Goal: Transaction & Acquisition: Purchase product/service

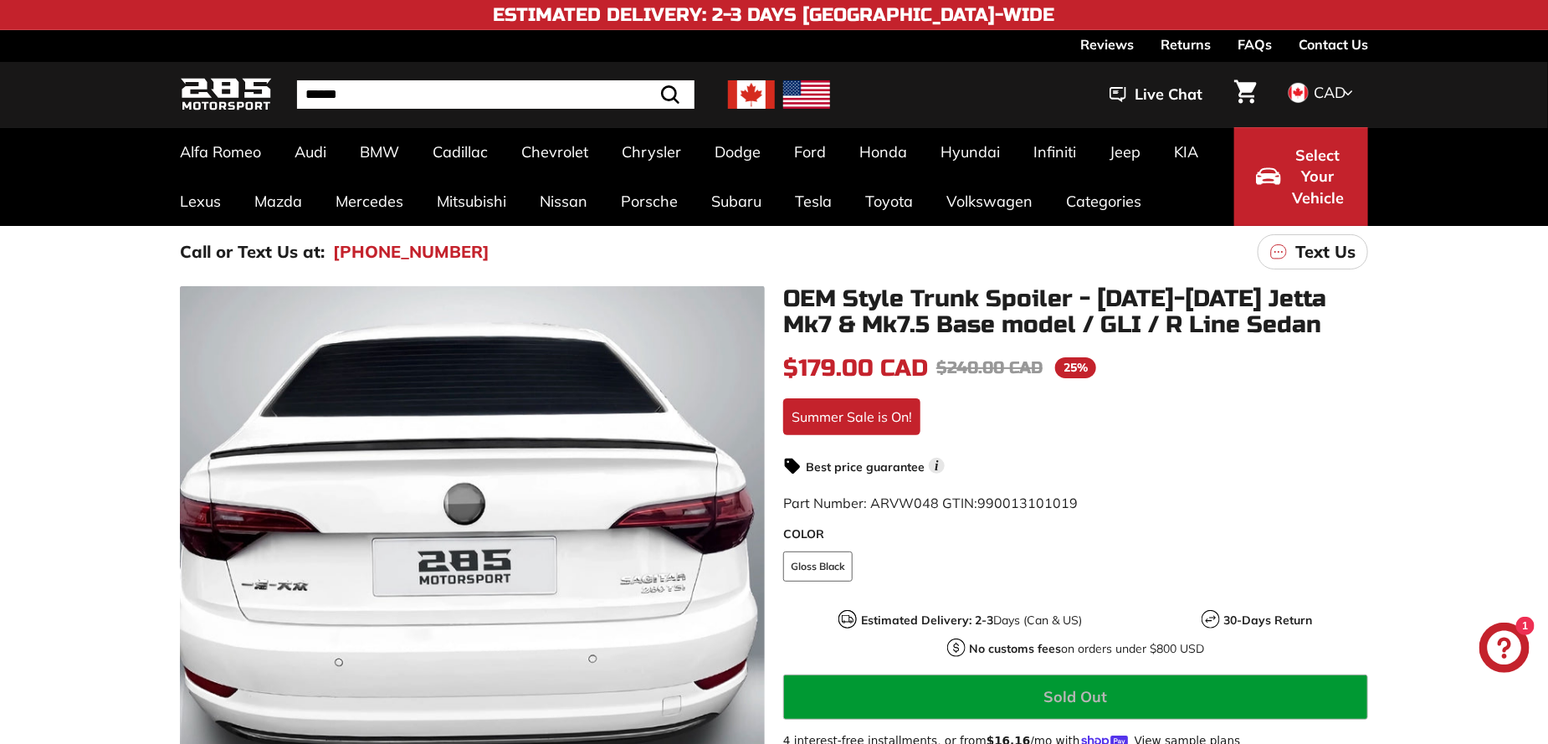
click at [1506, 643] on icon "Chat window" at bounding box center [1505, 648] width 34 height 34
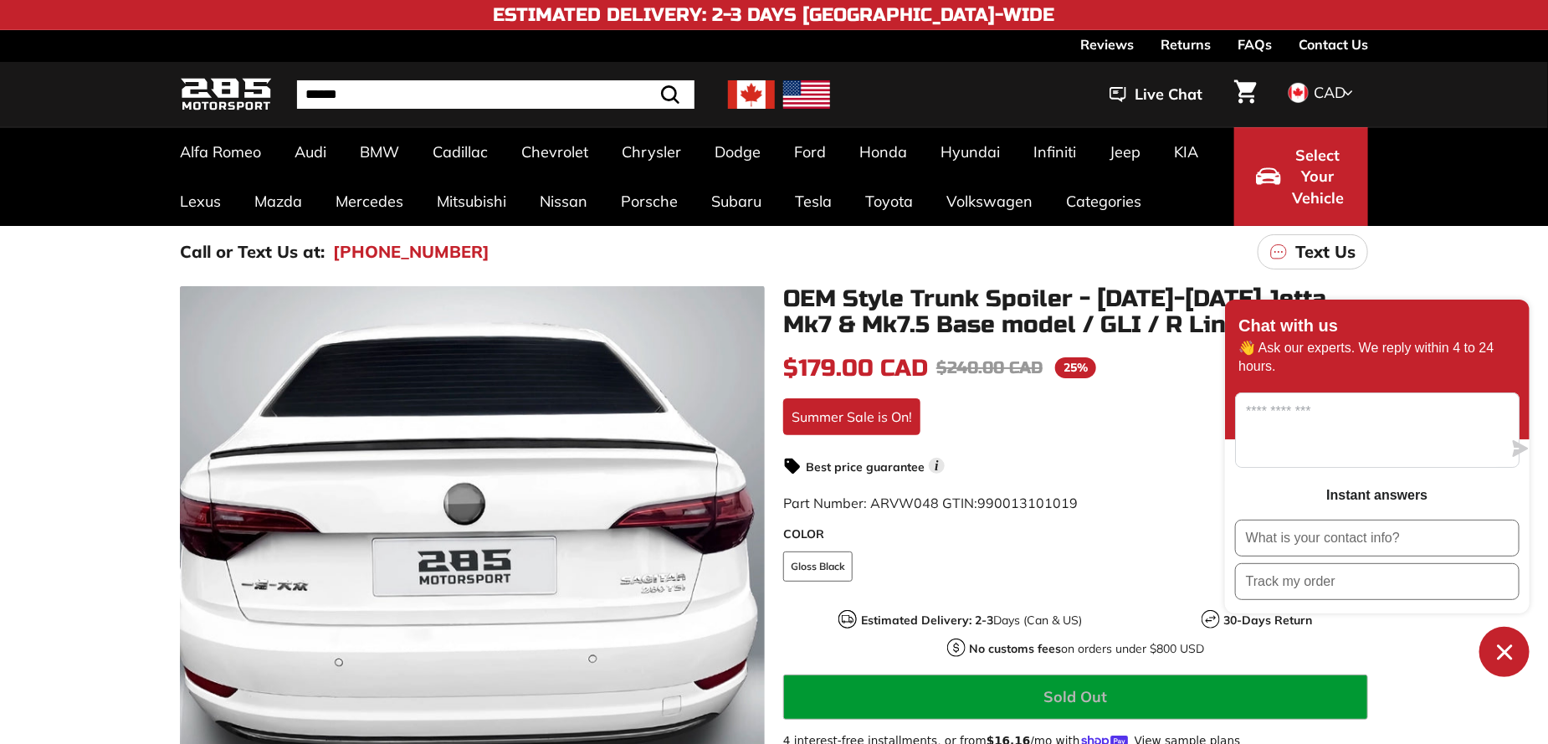
click at [1505, 651] on icon "Chat window" at bounding box center [1504, 651] width 15 height 15
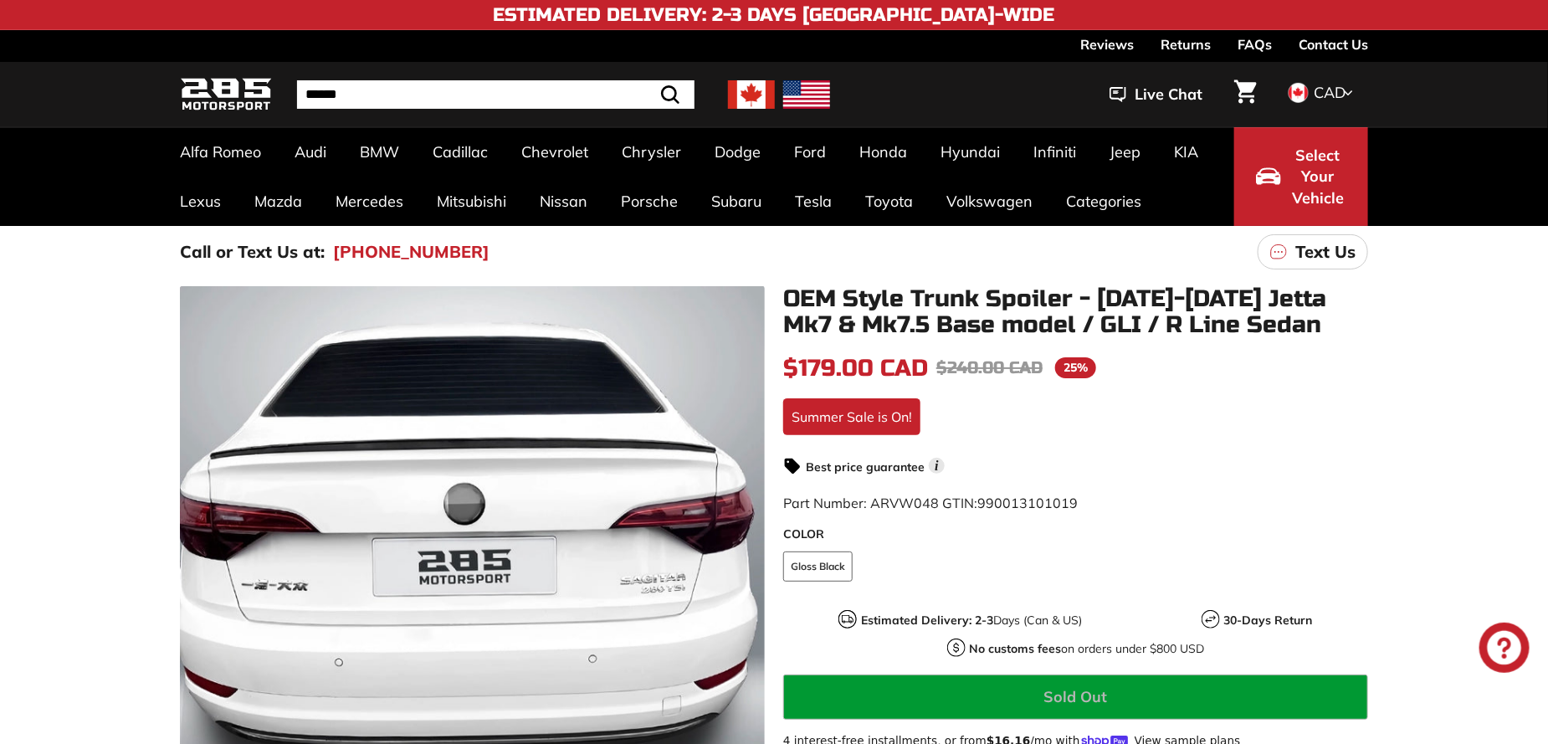
click at [1478, 361] on div ".cls-1{fill:none;stroke:#000;stroke-miterlimit:10;stroke-width:2px} .cls-1{fill…" at bounding box center [774, 687] width 1548 height 819
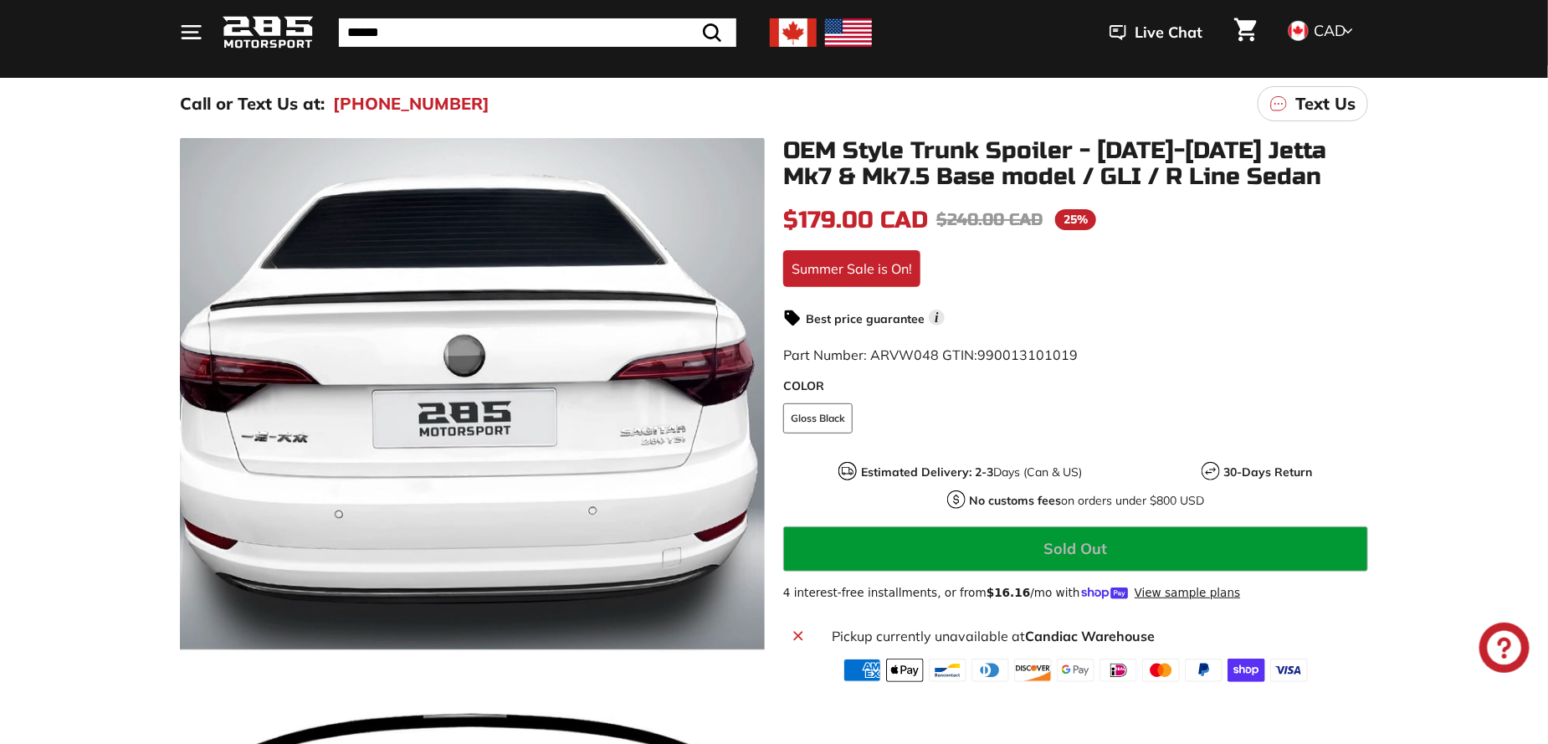
scroll to position [84, 0]
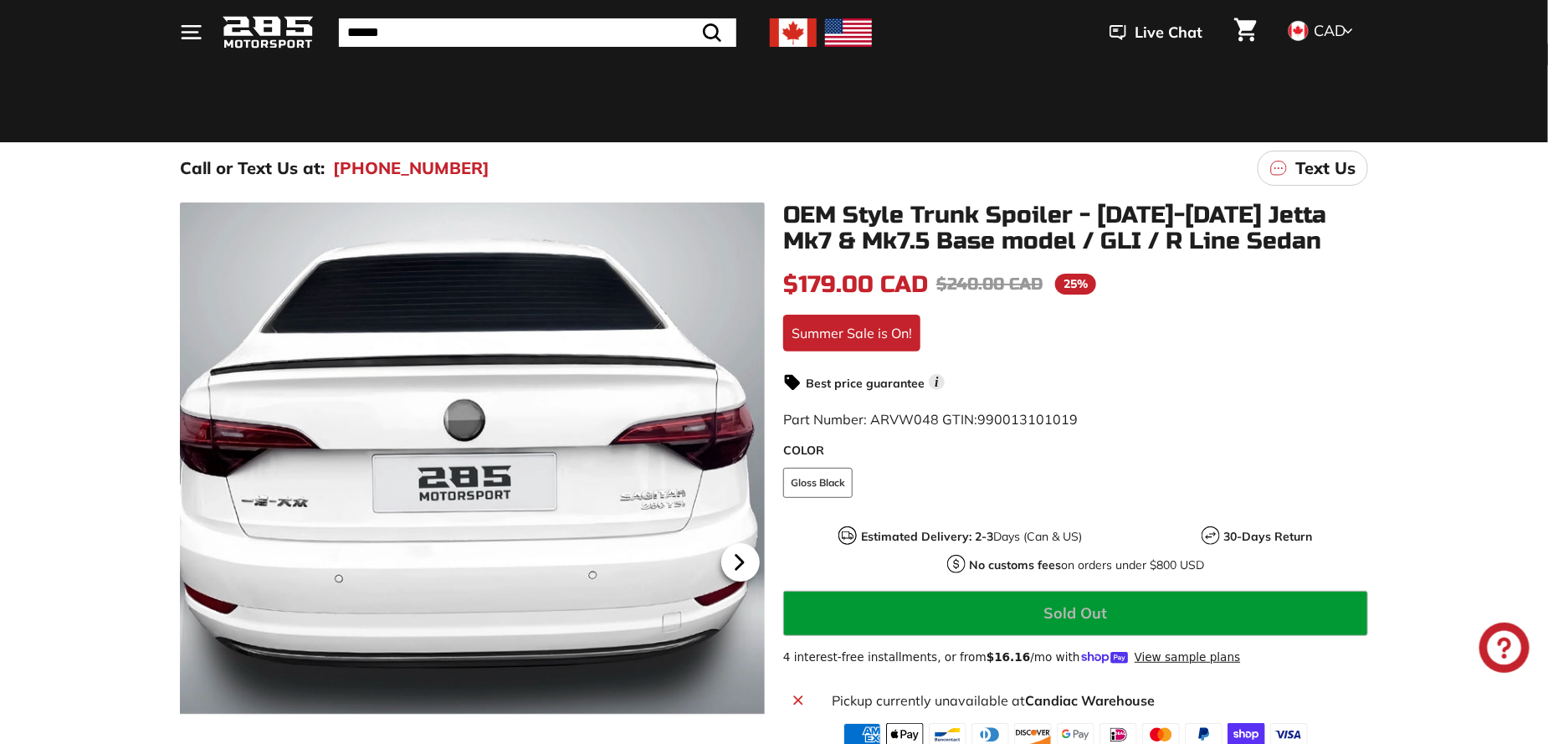
click at [735, 563] on icon at bounding box center [739, 562] width 38 height 38
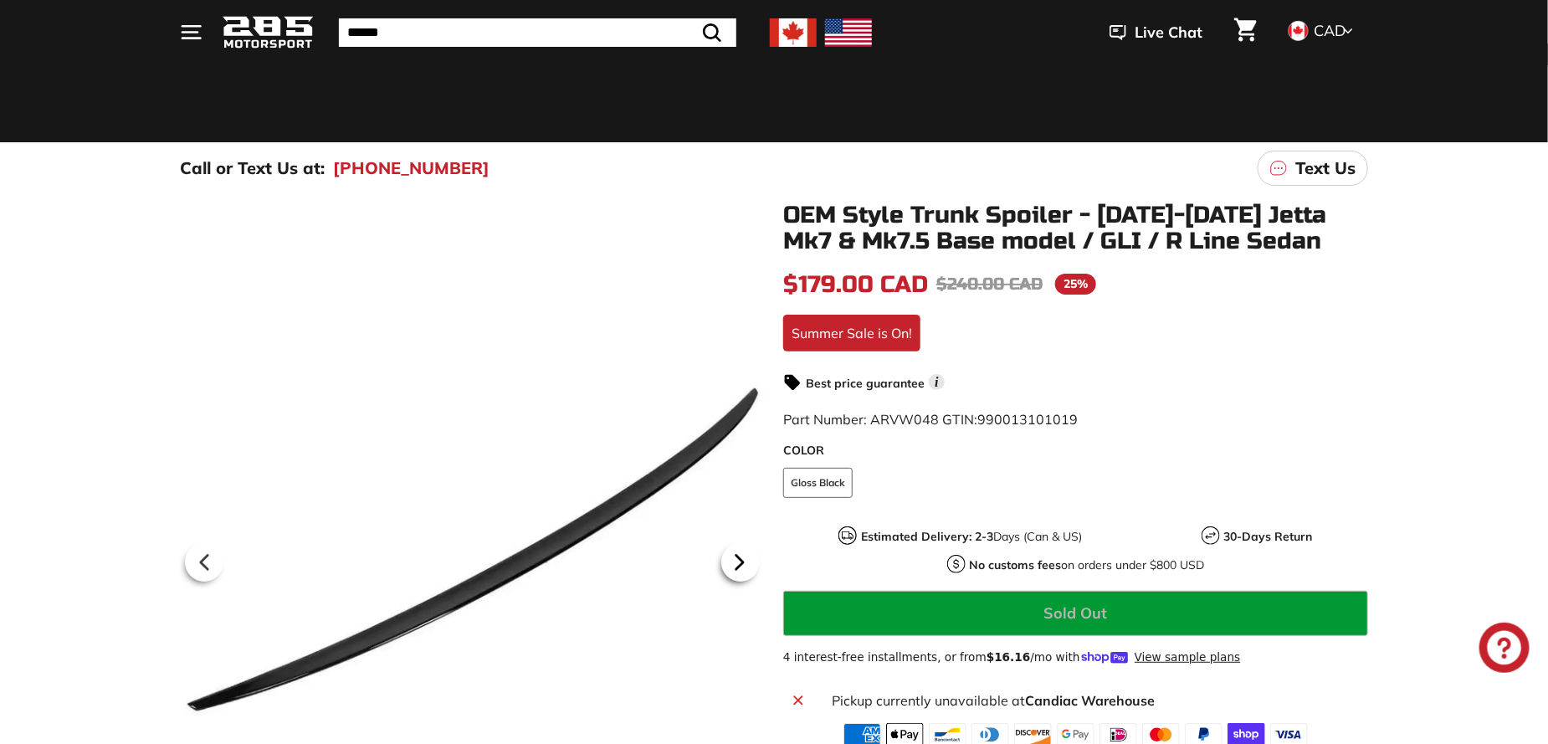
click at [735, 563] on icon at bounding box center [739, 562] width 38 height 38
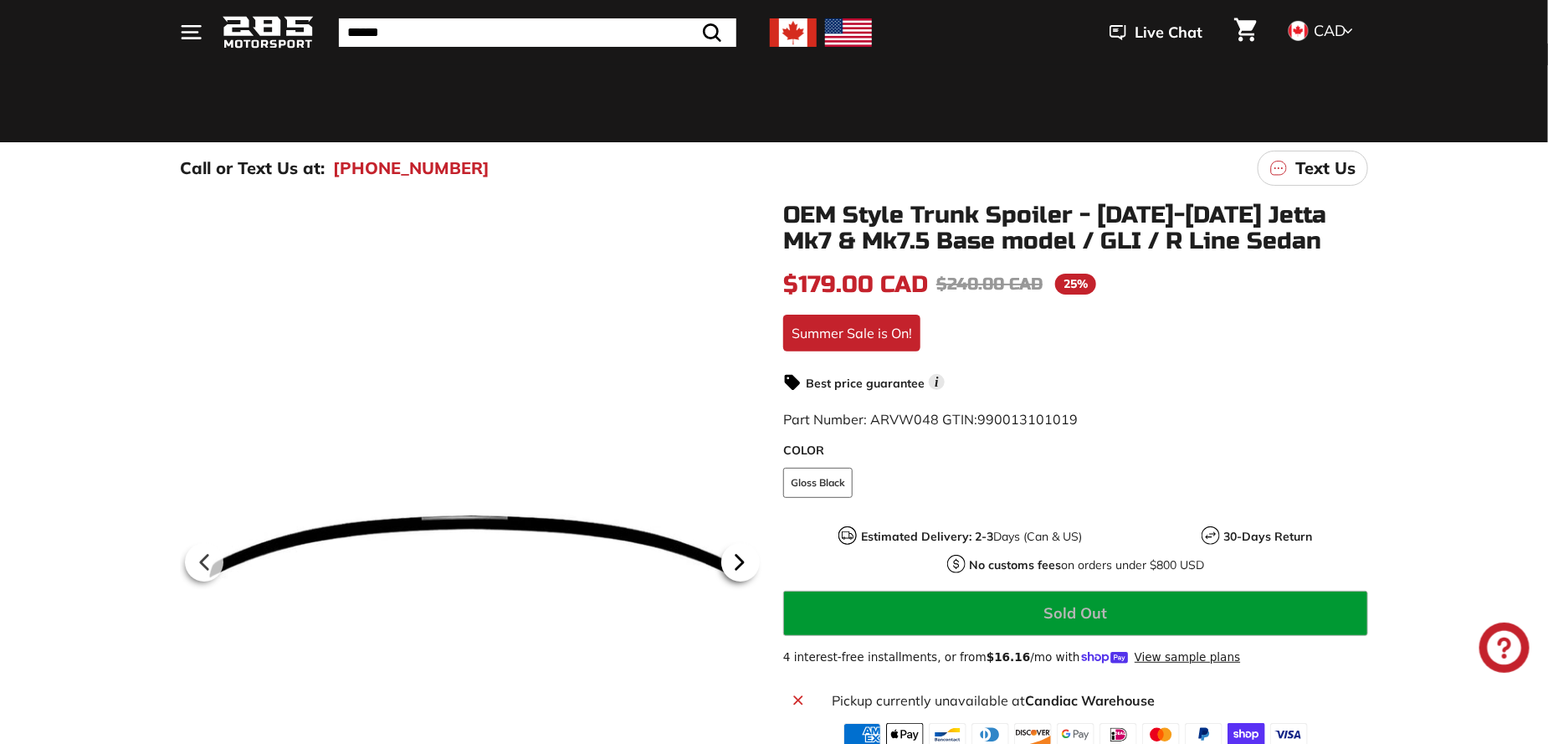
click at [735, 563] on icon at bounding box center [739, 562] width 38 height 38
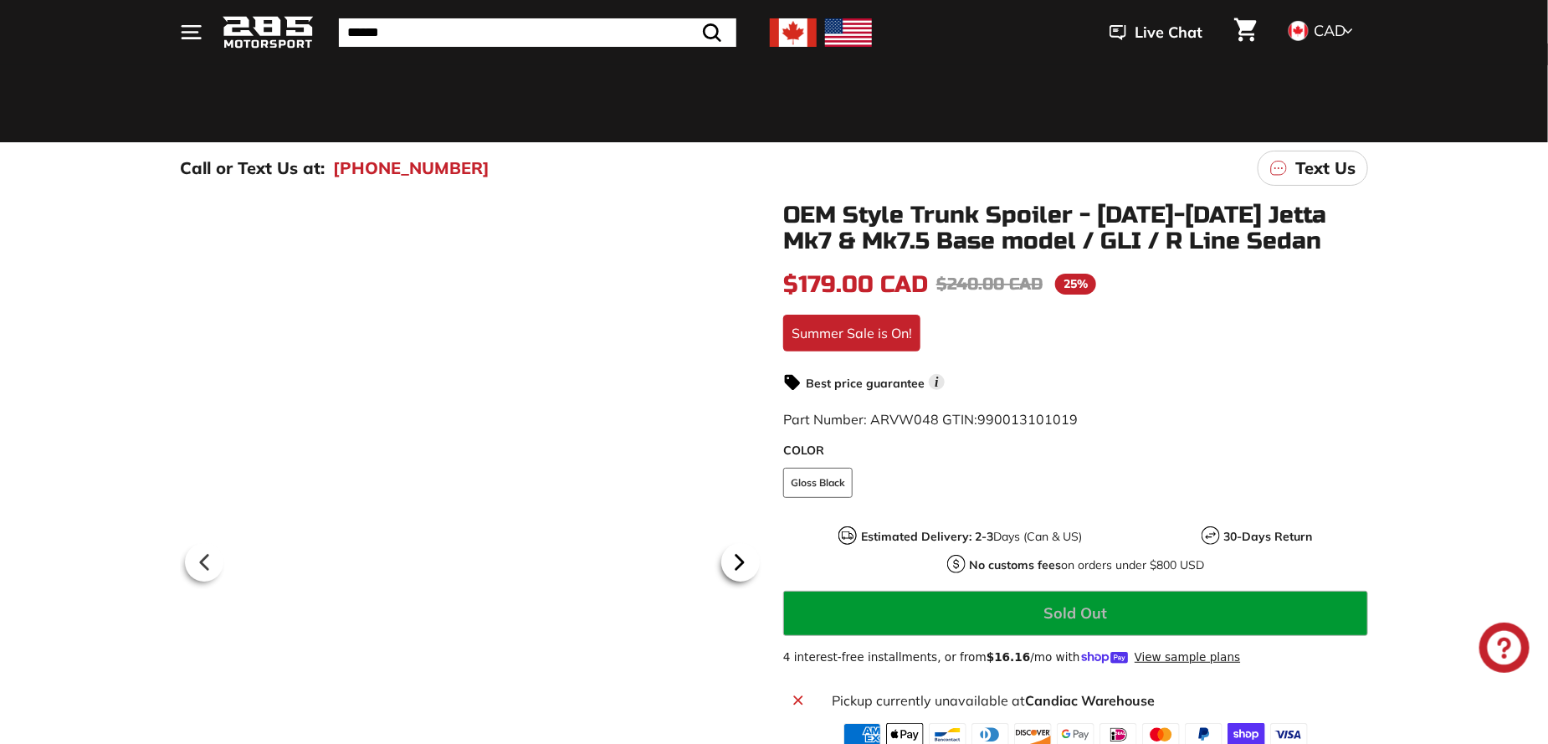
click at [735, 563] on icon at bounding box center [739, 562] width 38 height 38
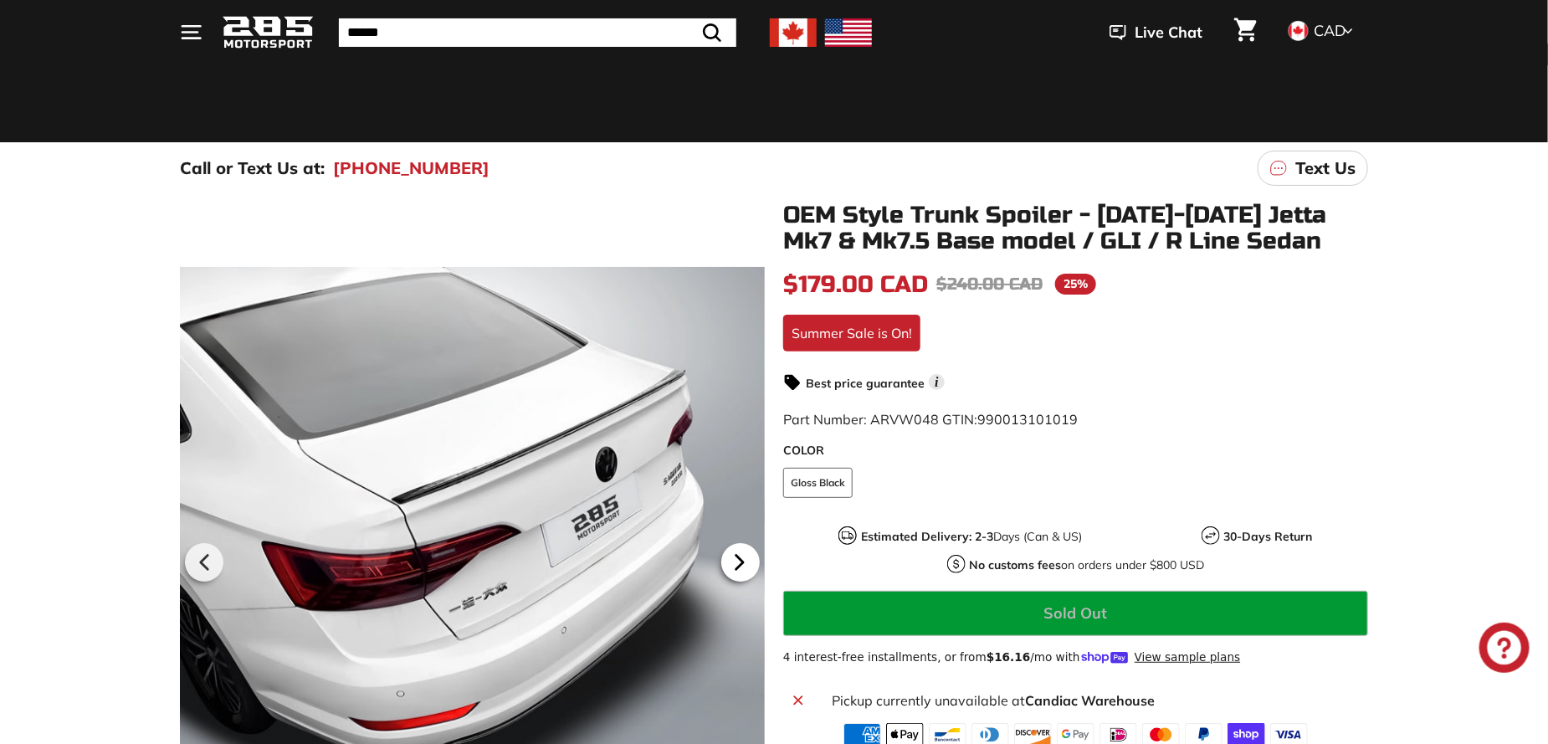
click at [735, 563] on icon at bounding box center [739, 562] width 38 height 38
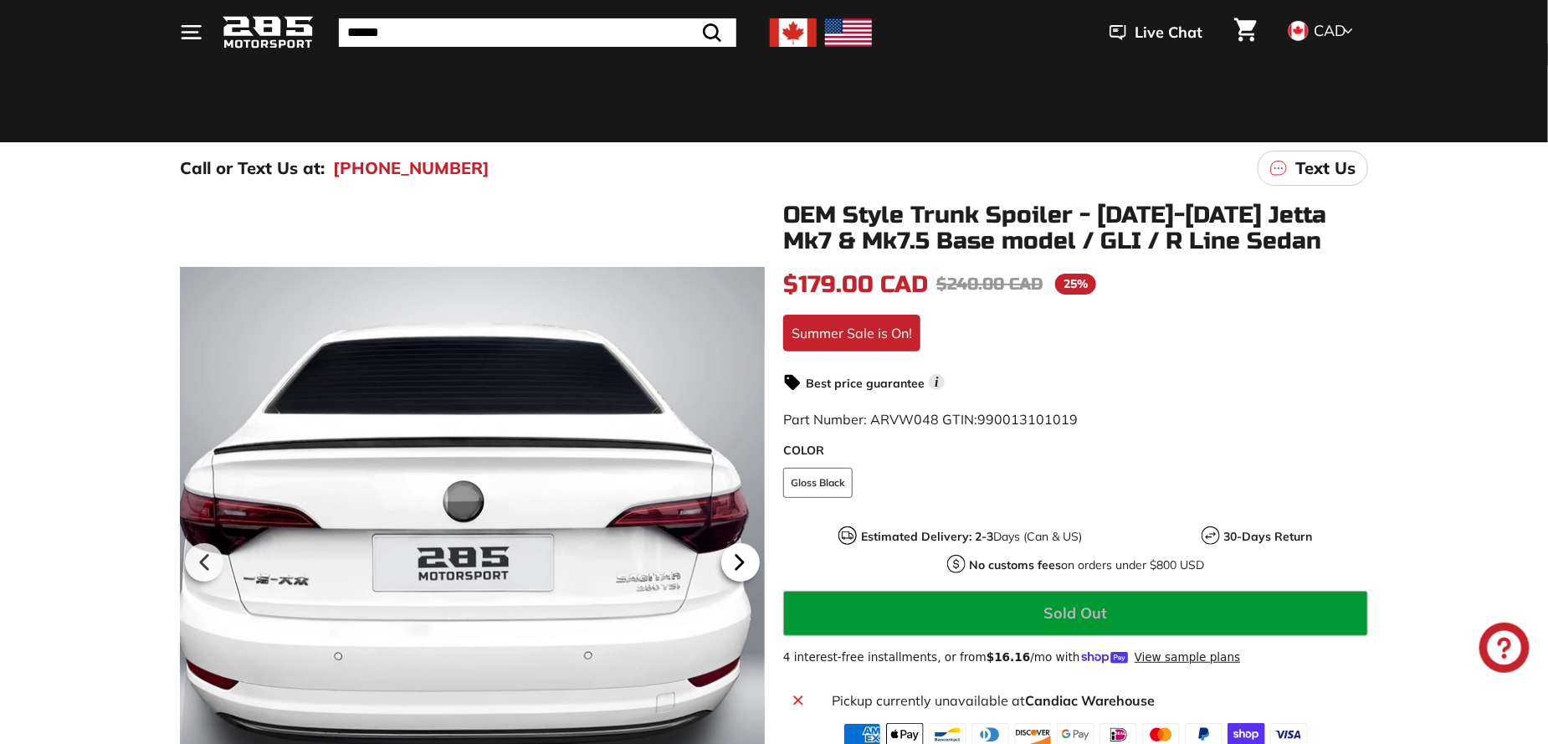
click at [735, 563] on icon at bounding box center [739, 562] width 38 height 38
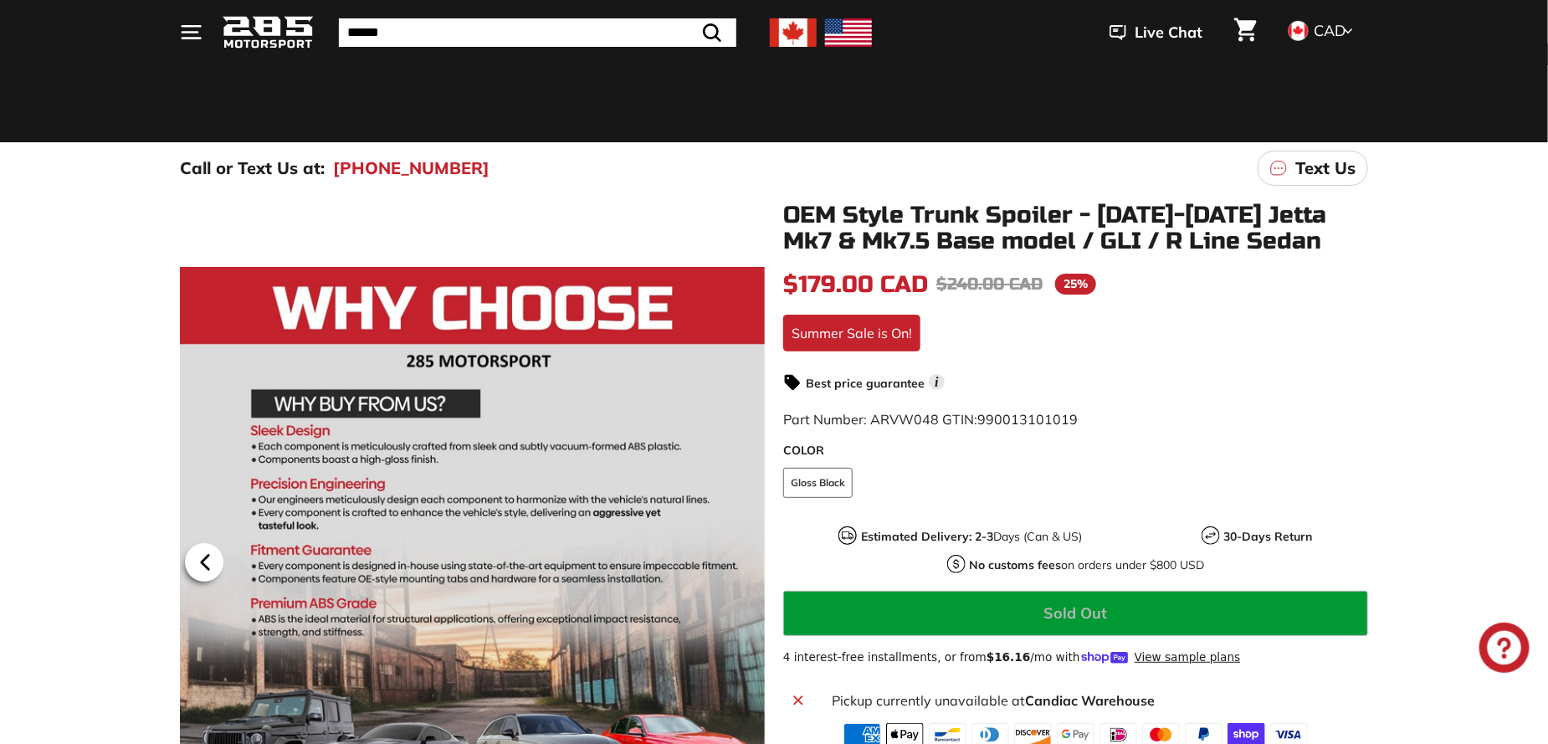
click at [197, 562] on icon at bounding box center [205, 562] width 38 height 38
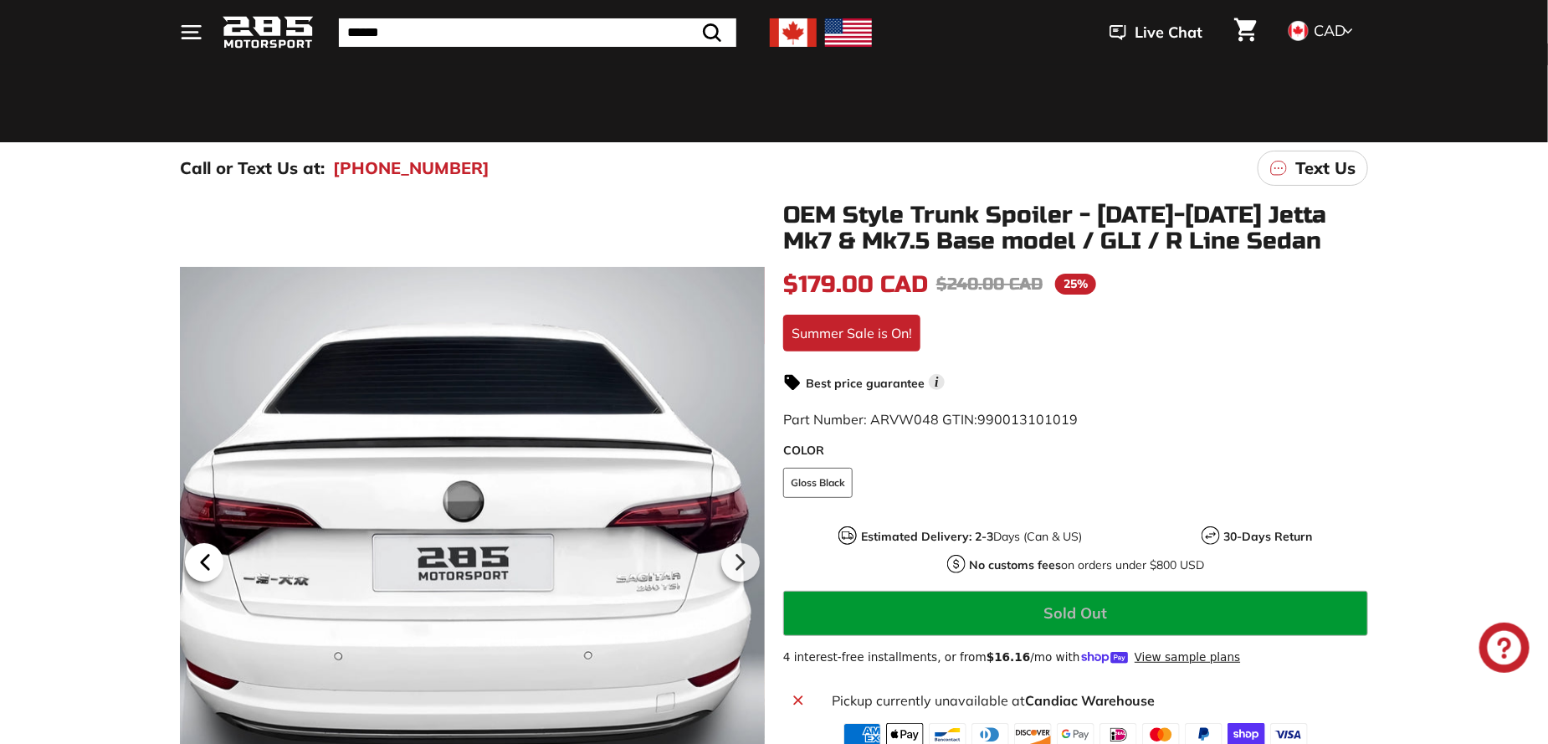
click at [197, 562] on icon at bounding box center [205, 562] width 38 height 38
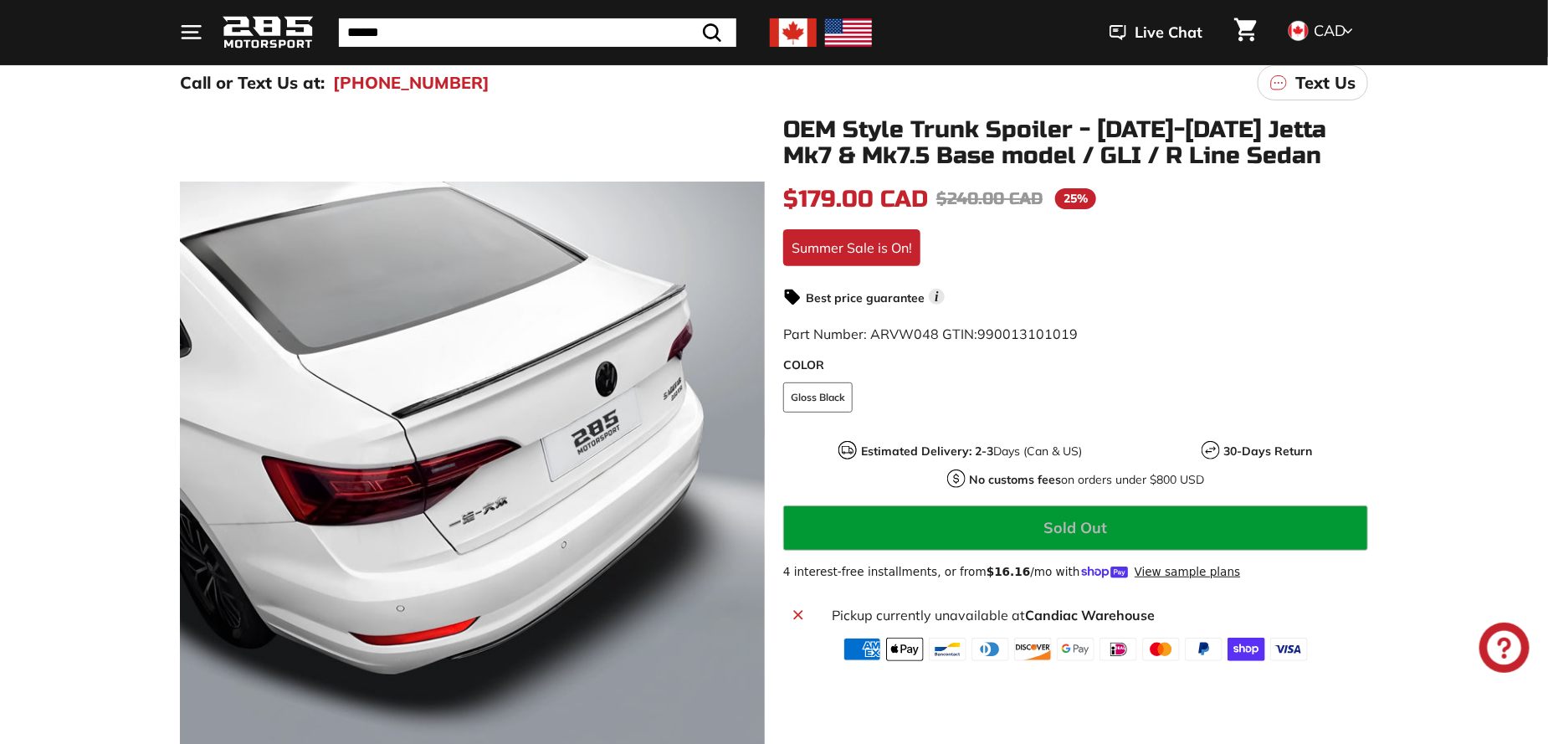
scroll to position [167, 0]
